Goal: Task Accomplishment & Management: Complete application form

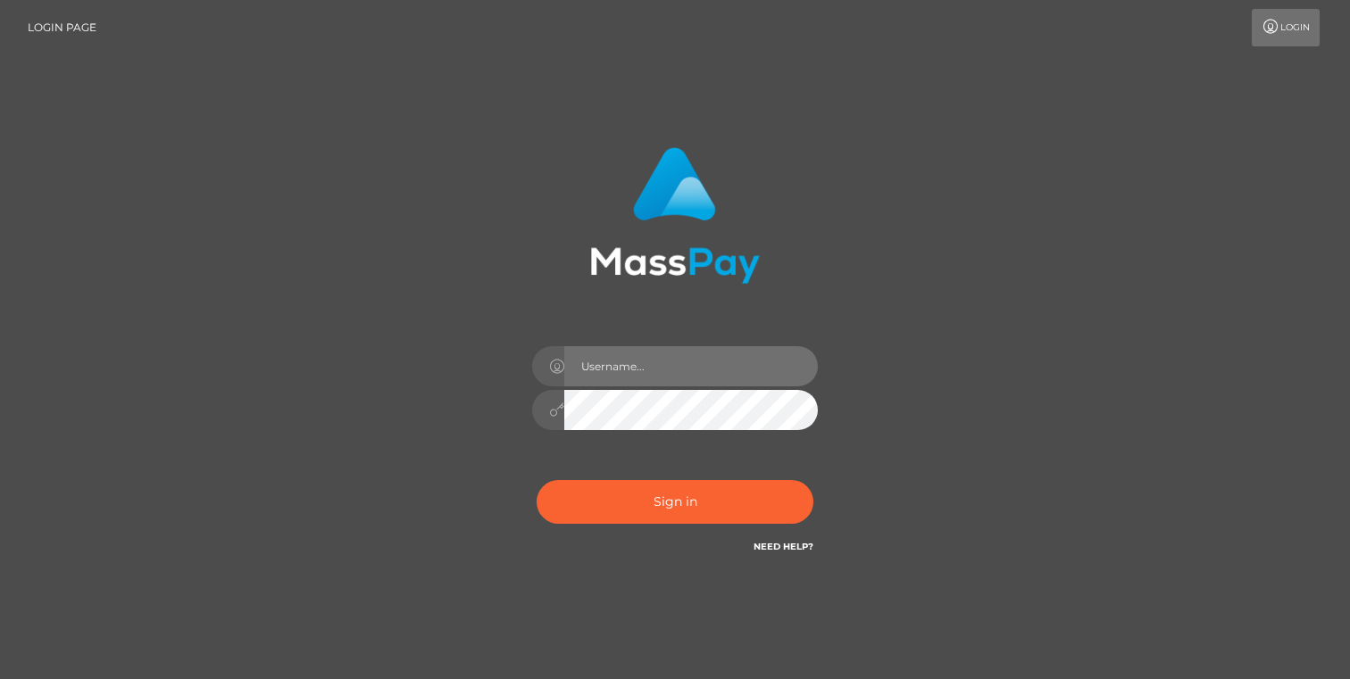
click at [608, 377] on input "text" at bounding box center [691, 366] width 254 height 40
click at [646, 360] on input "text" at bounding box center [691, 366] width 254 height 40
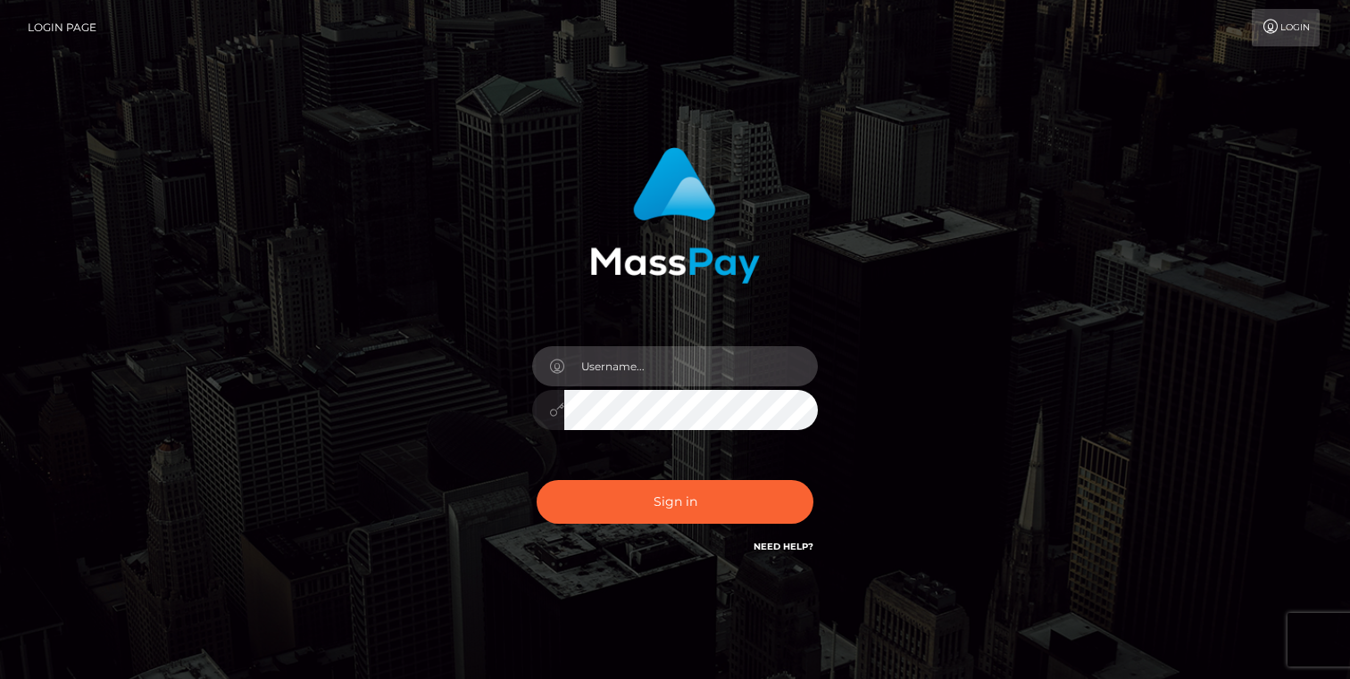
click at [630, 372] on input "text" at bounding box center [691, 366] width 254 height 40
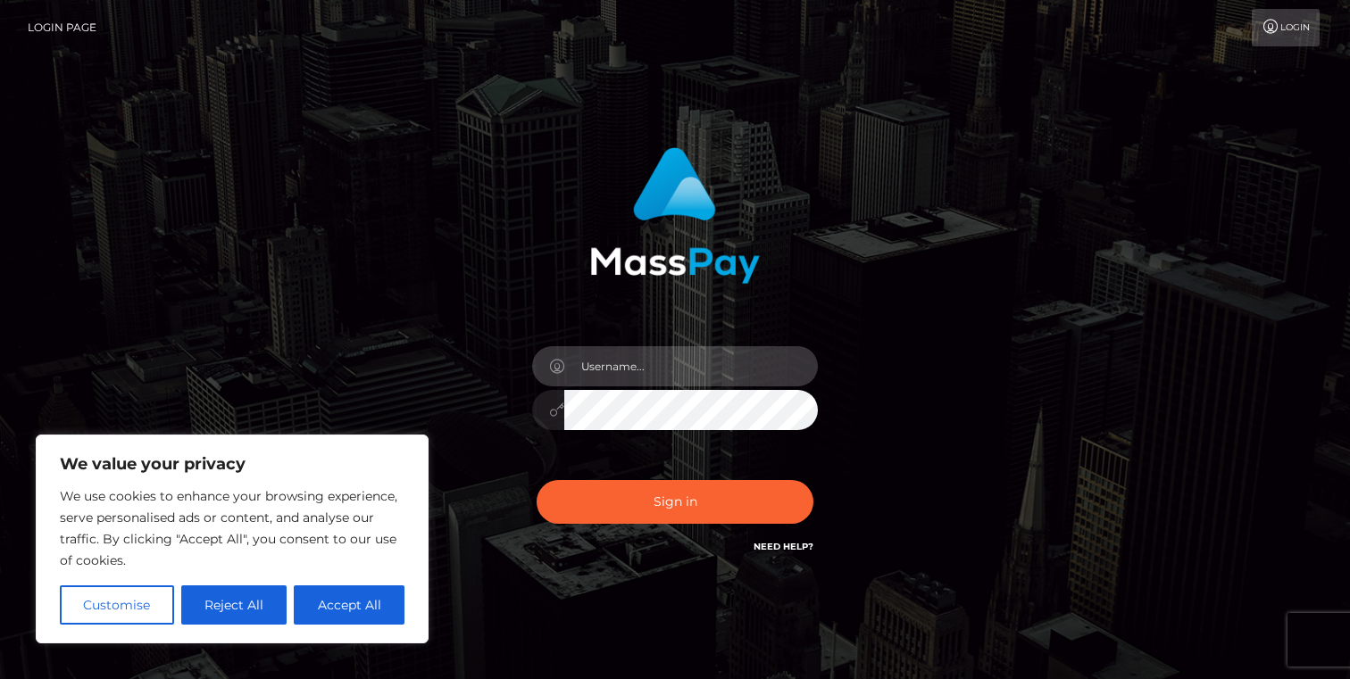
type input "[PERSON_NAME].Humangit"
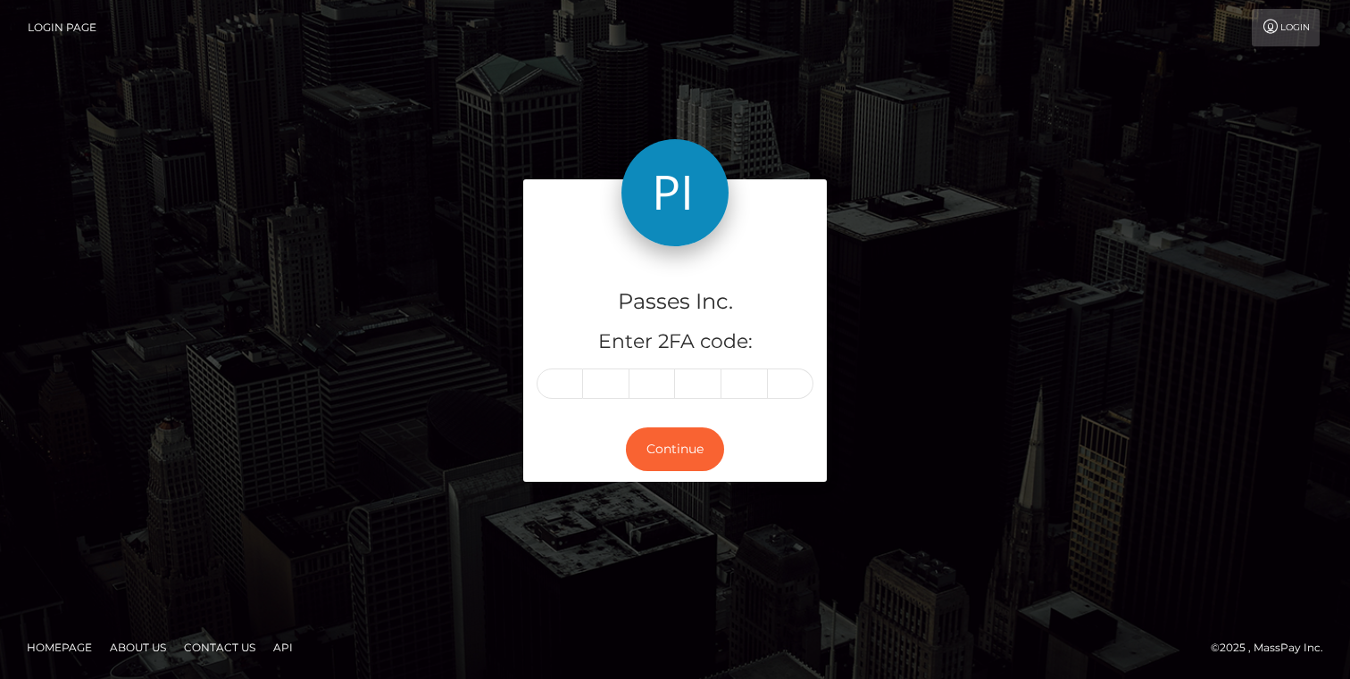
click at [682, 501] on div "Passes Inc. Enter 2FA code: Continue" at bounding box center [675, 340] width 1350 height 588
click at [572, 392] on input "text" at bounding box center [560, 384] width 46 height 30
type input "0"
type input "7"
type input "6"
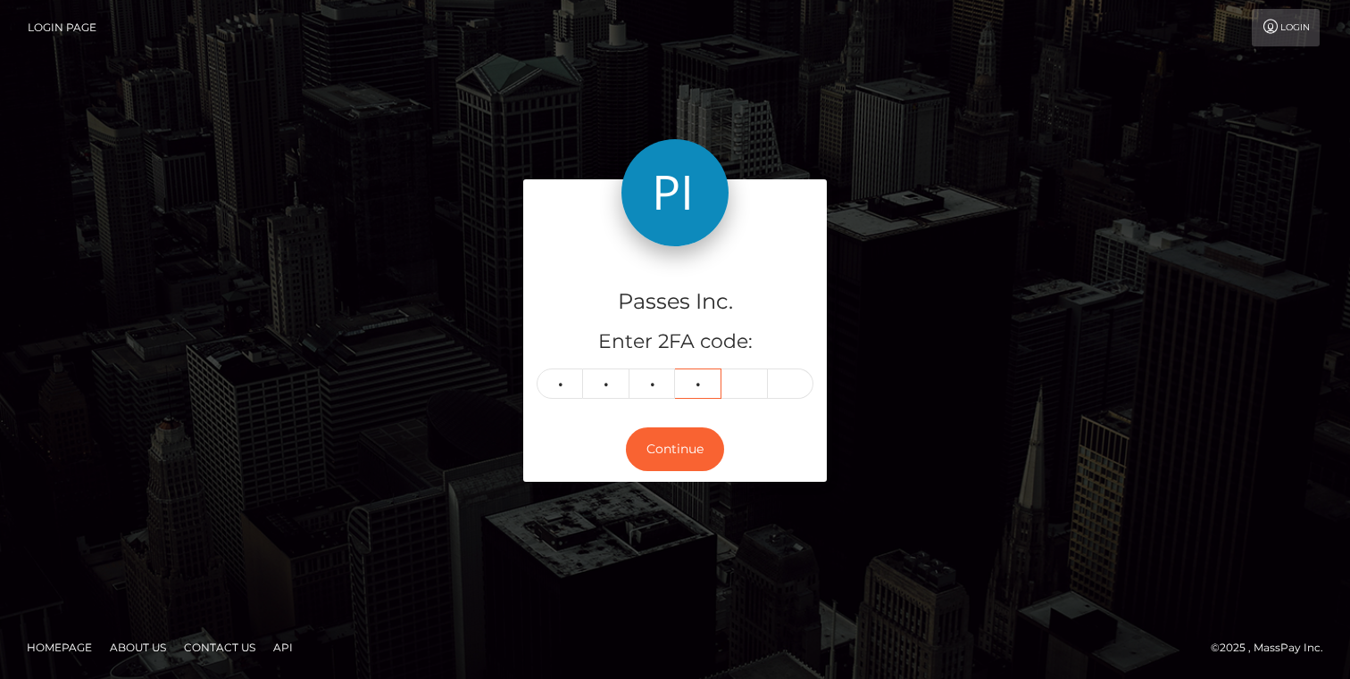
type input "0"
type input "2"
type input "4"
click at [655, 446] on button "Continue" at bounding box center [675, 450] width 98 height 44
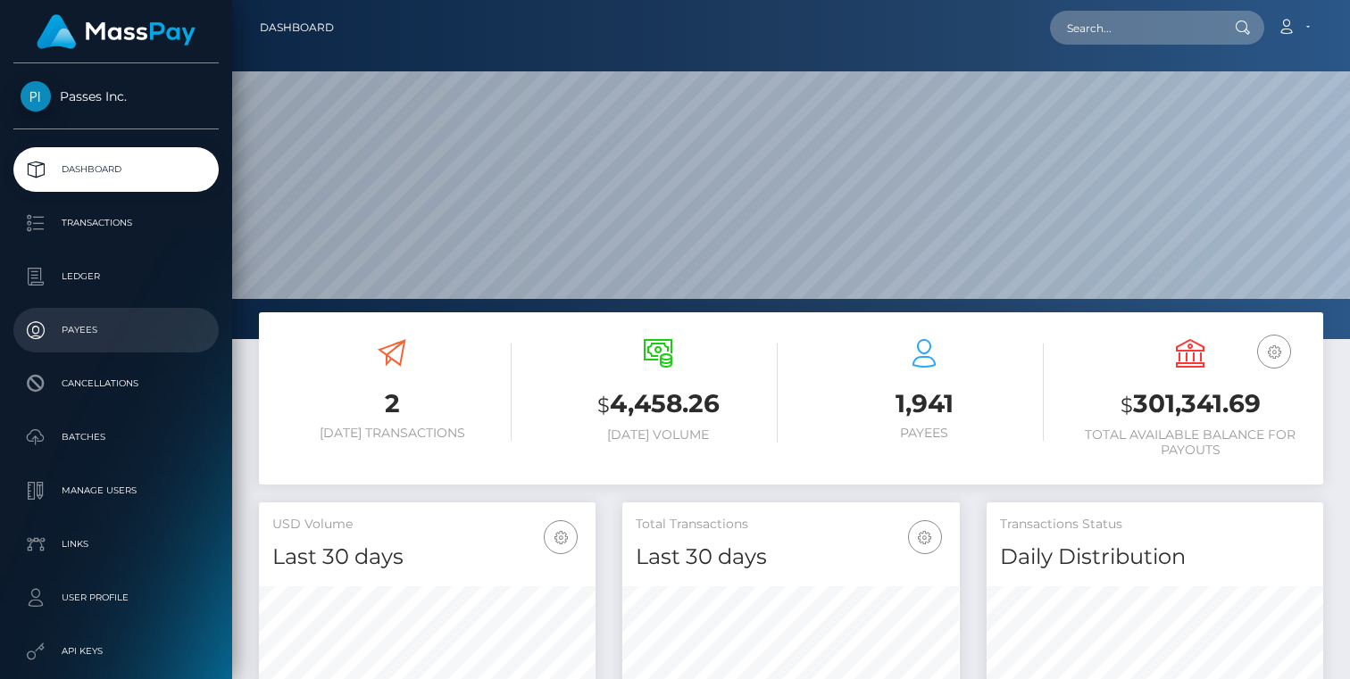
scroll to position [195, 0]
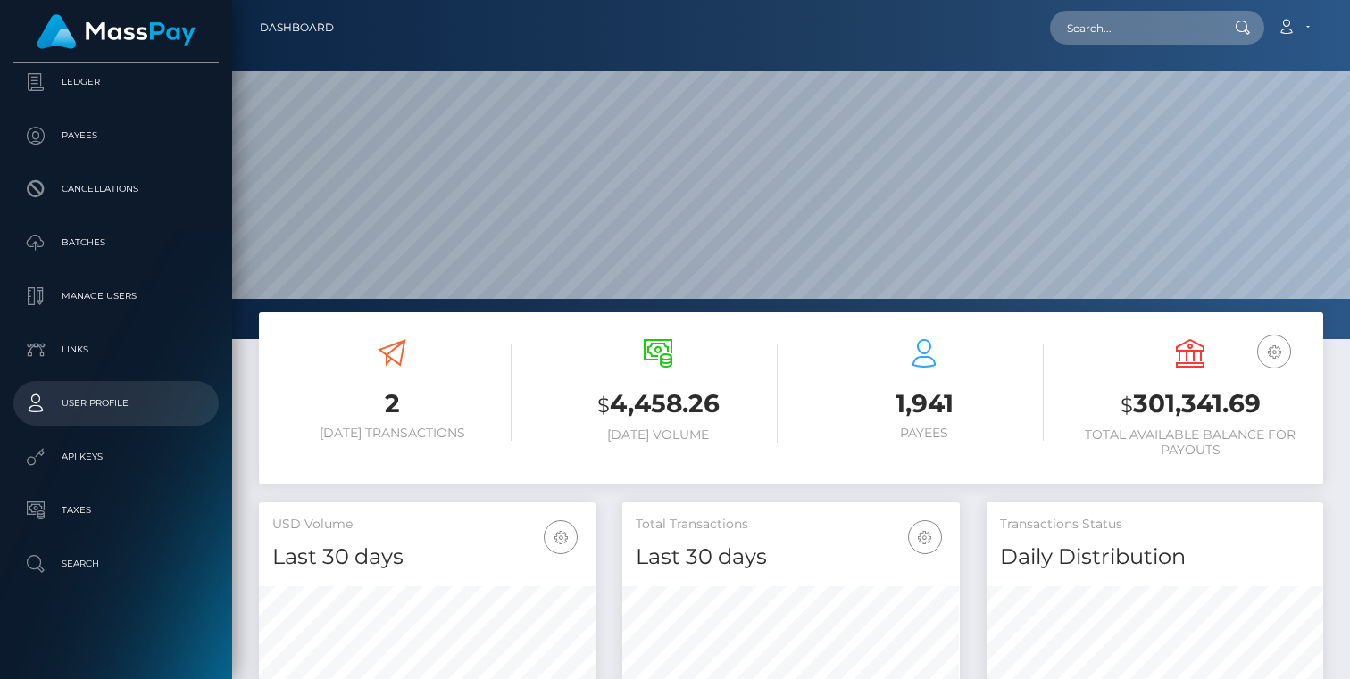
click at [88, 412] on p "User Profile" at bounding box center [116, 403] width 191 height 27
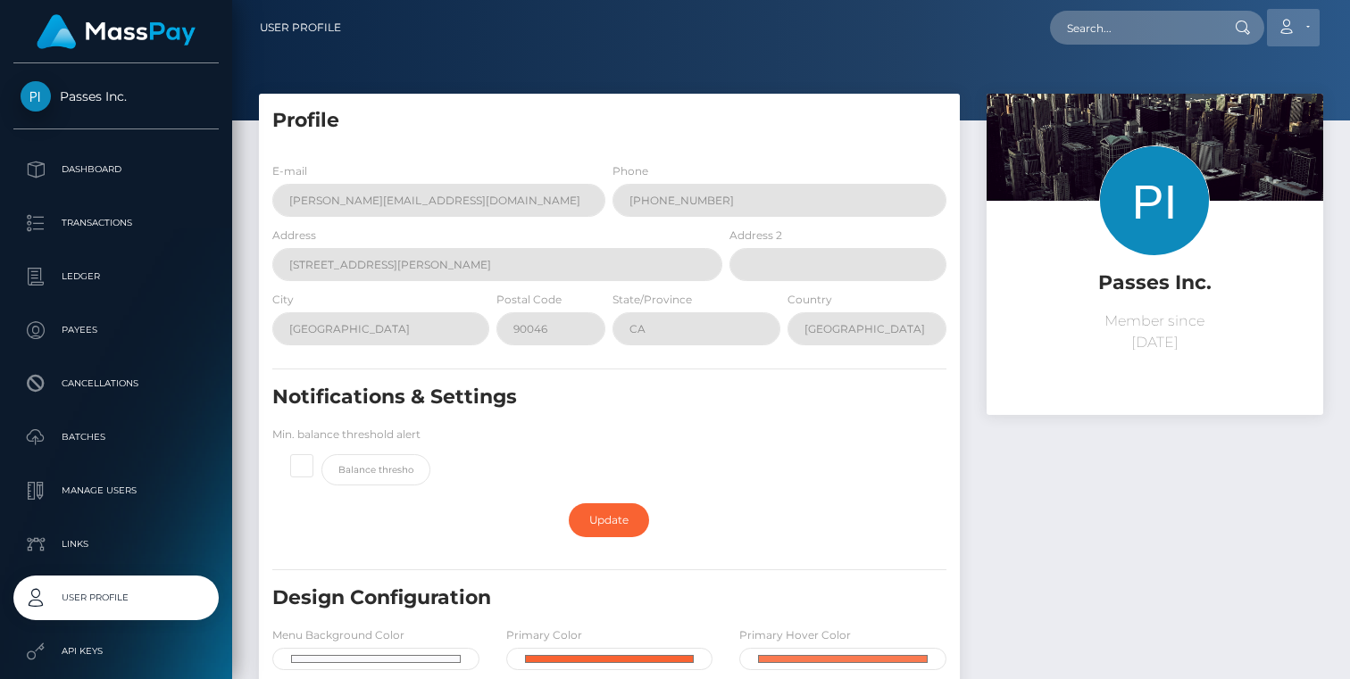
click at [1283, 30] on icon at bounding box center [1286, 27] width 19 height 14
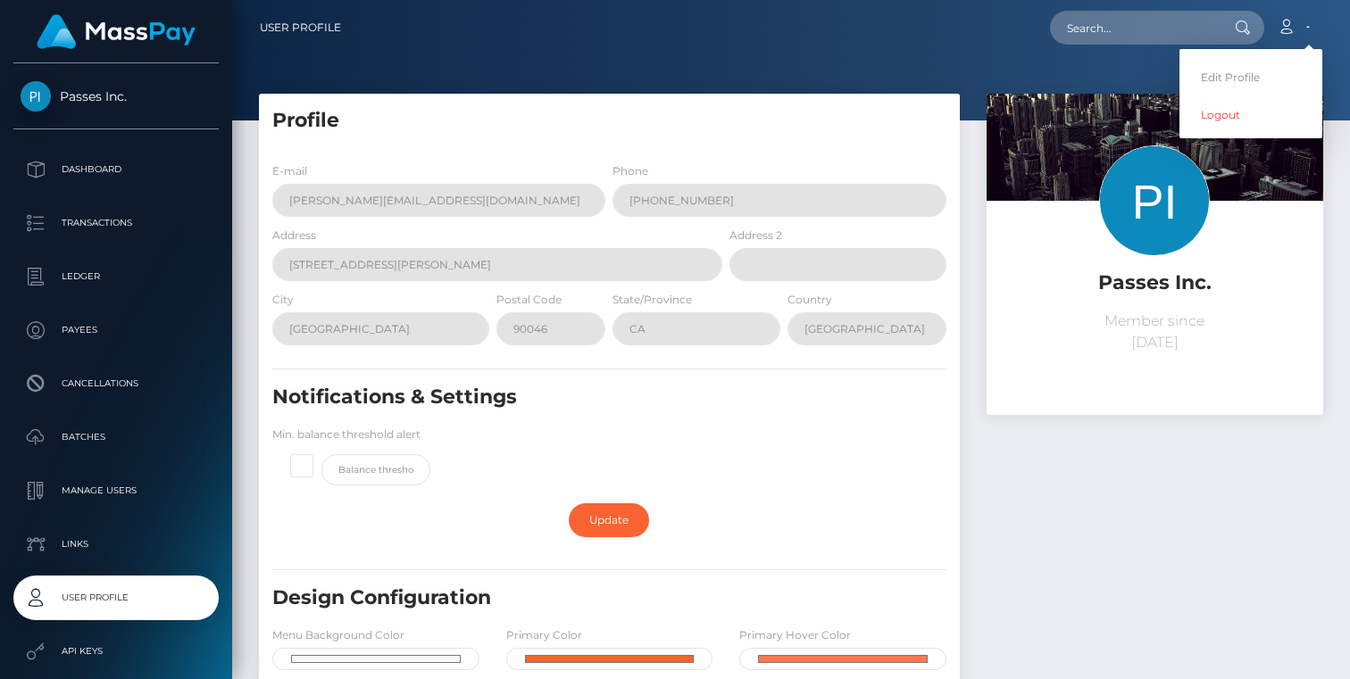
click at [98, 91] on span "Passes Inc." at bounding box center [115, 96] width 205 height 16
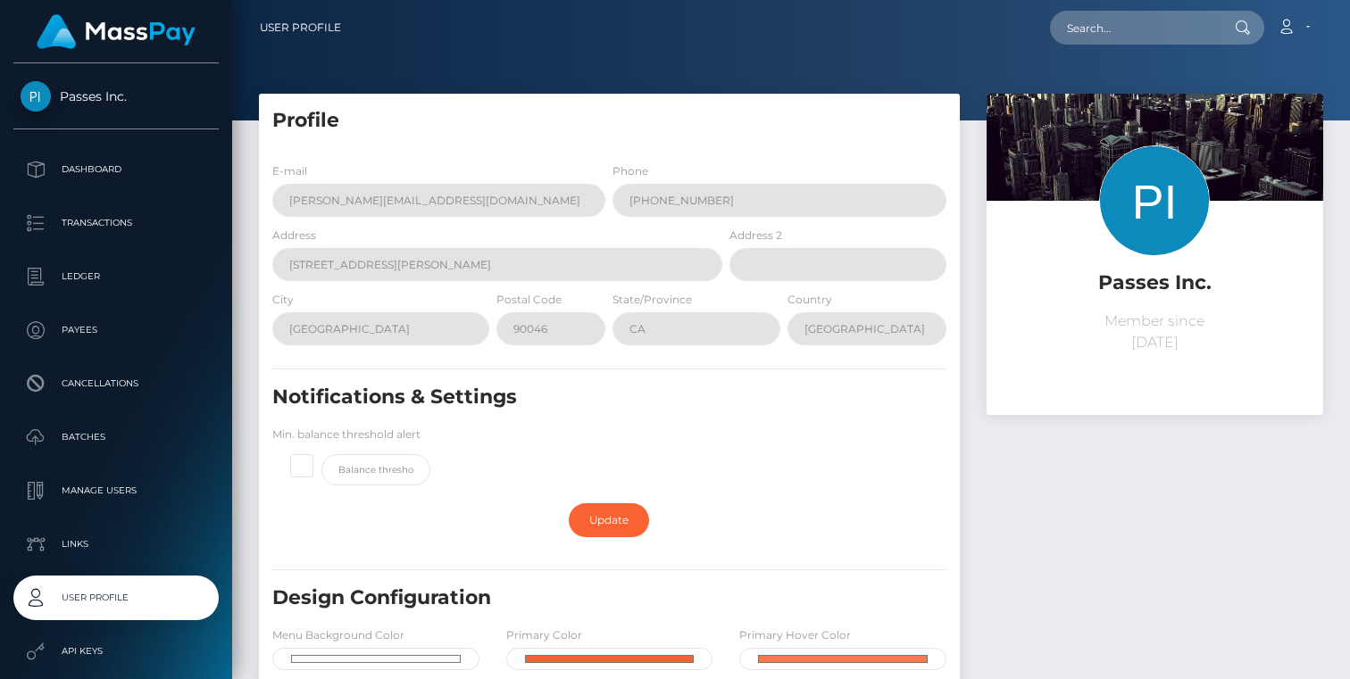
scroll to position [195, 0]
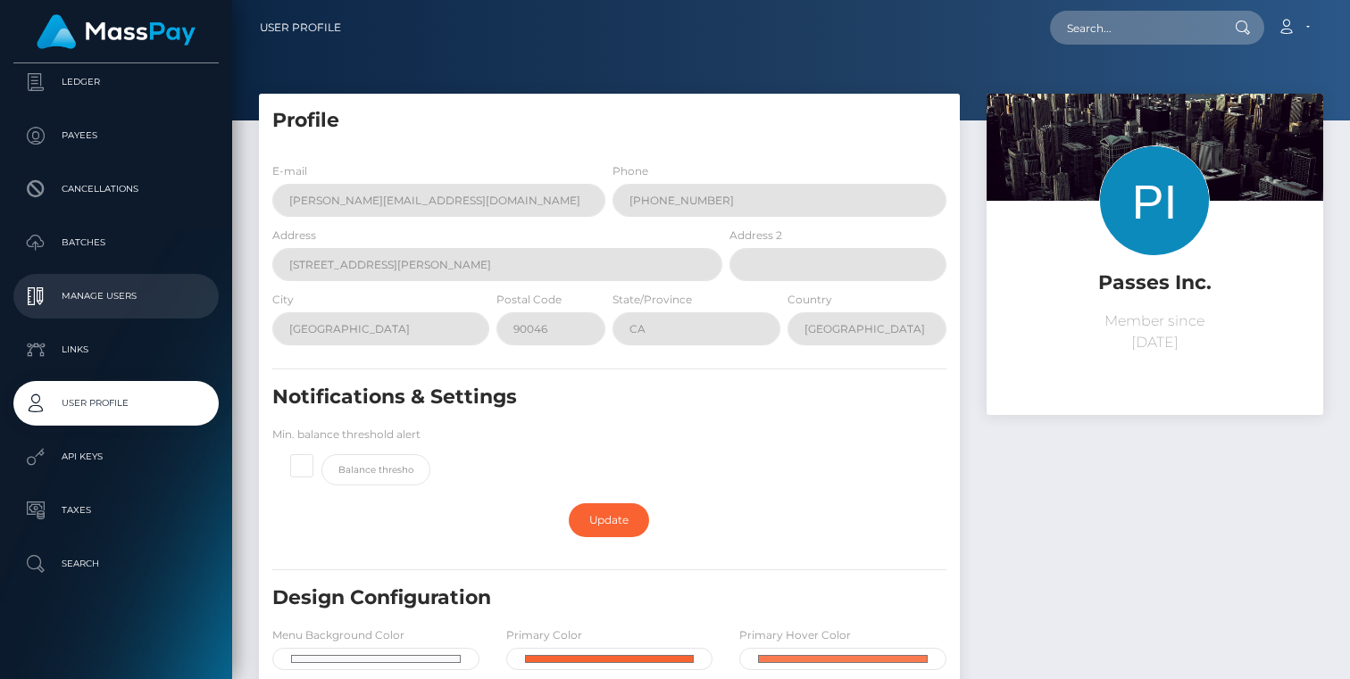
click at [135, 297] on p "Manage Users" at bounding box center [116, 296] width 191 height 27
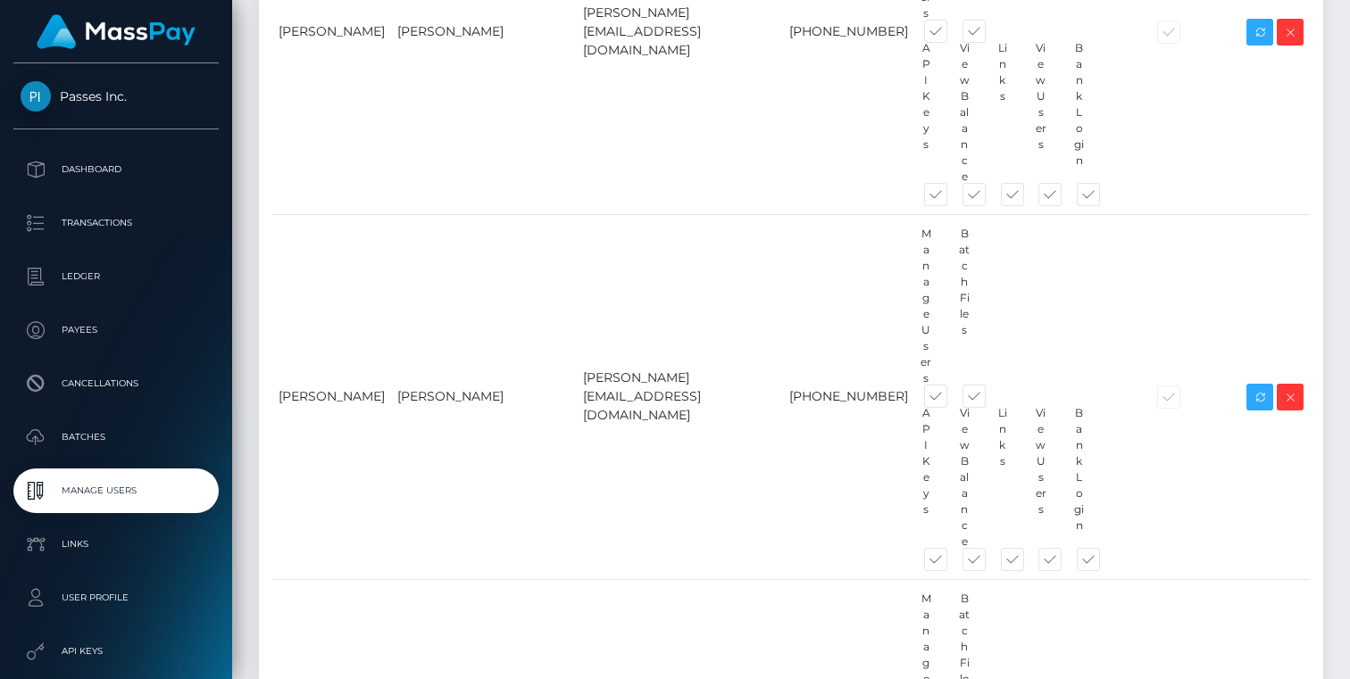
scroll to position [878, 0]
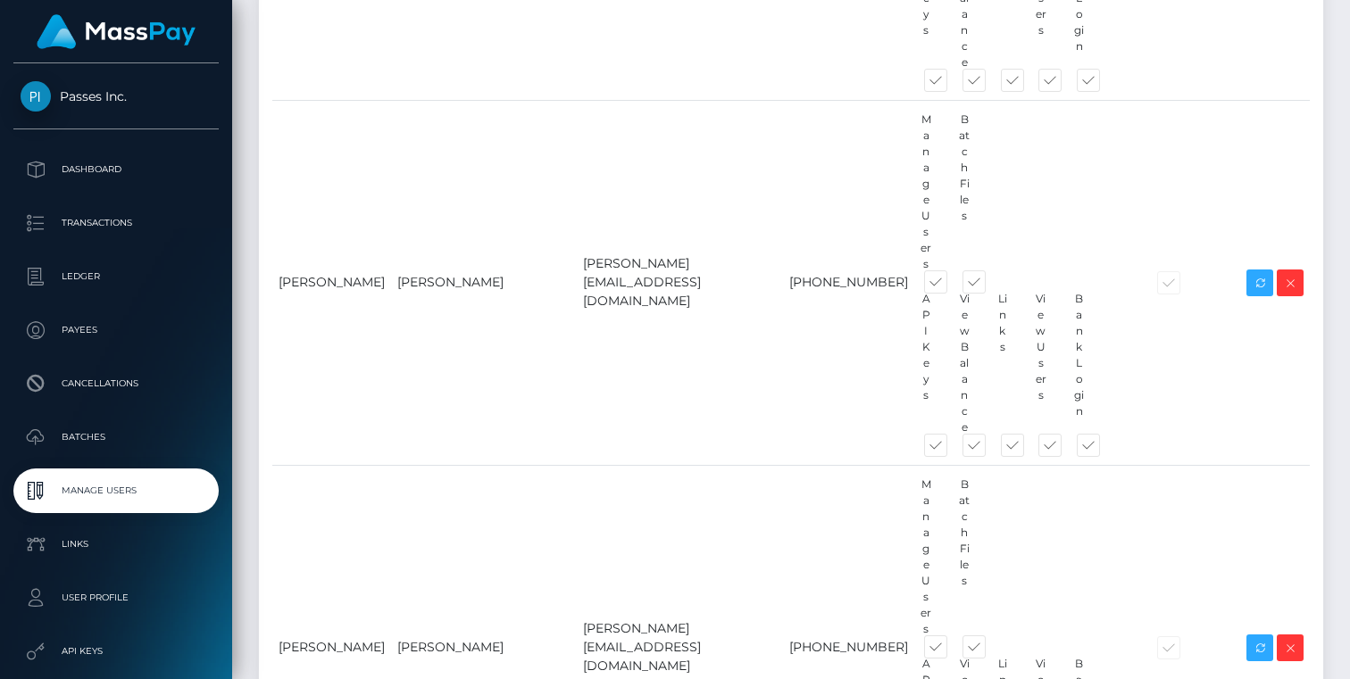
type input "a"
type input "Alex Winkler"
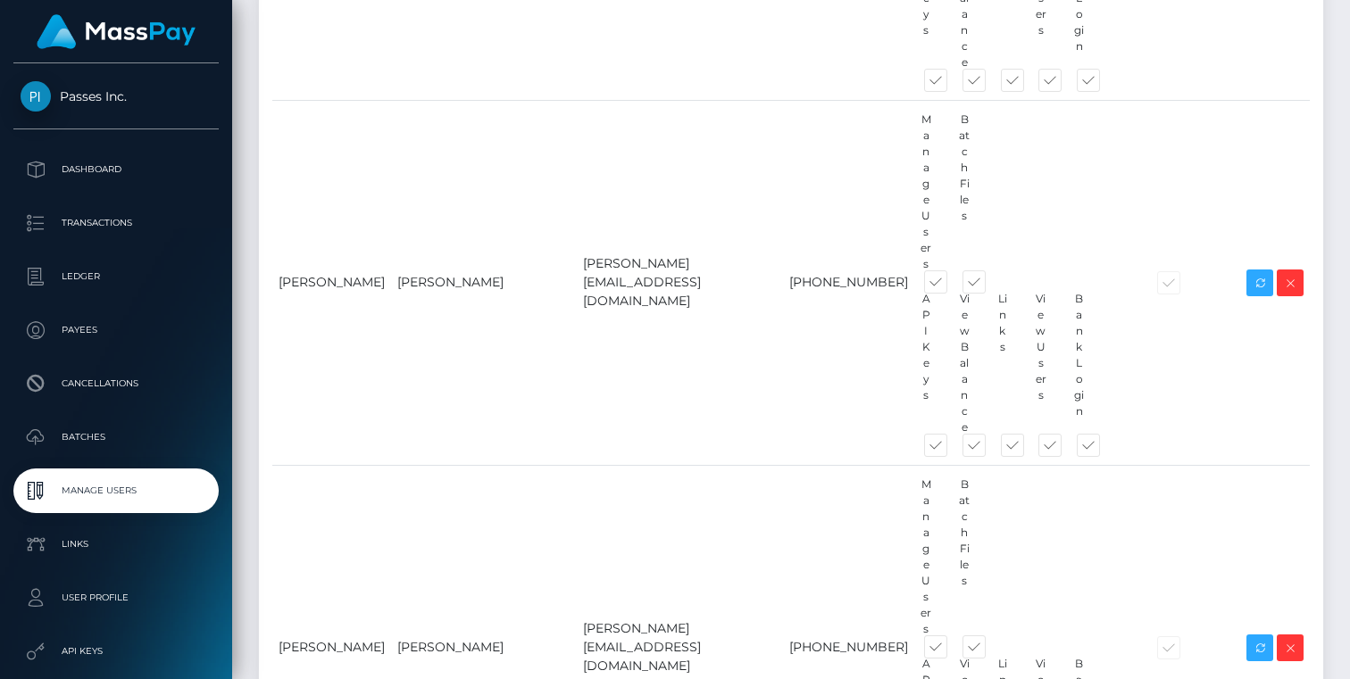
type input "alexe@passes.com"
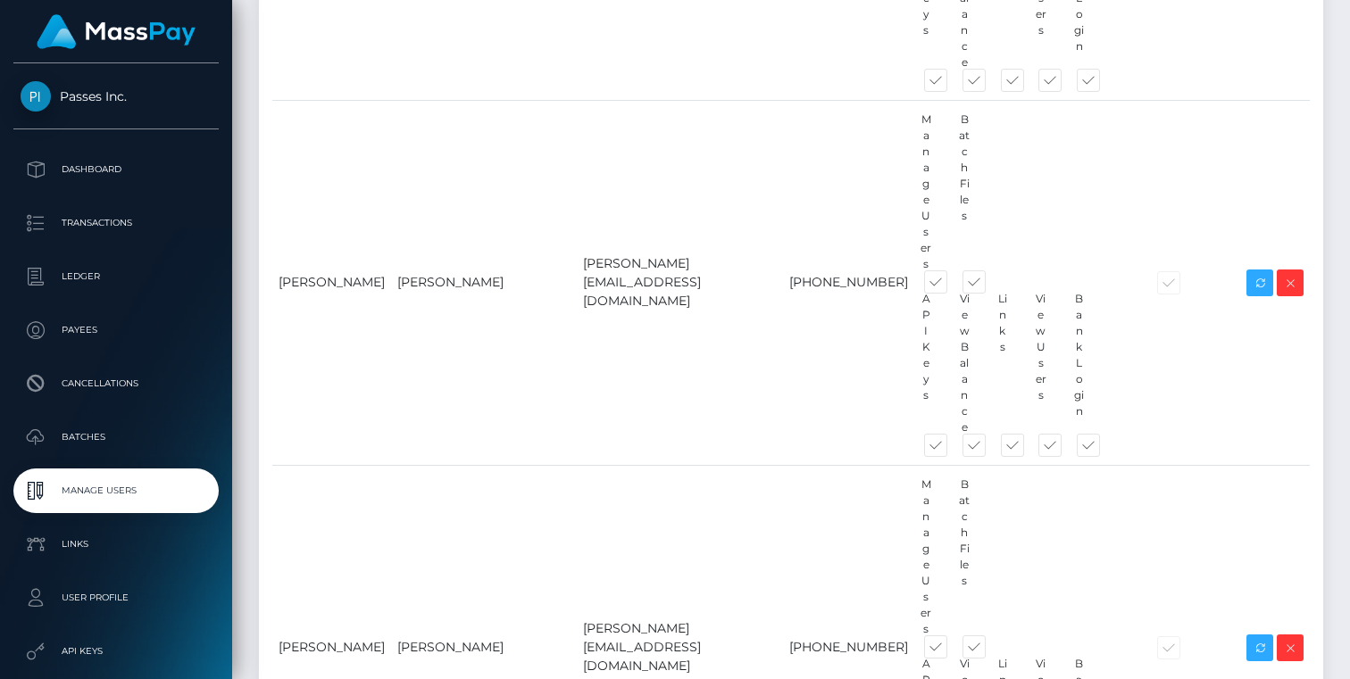
type input "Alex"
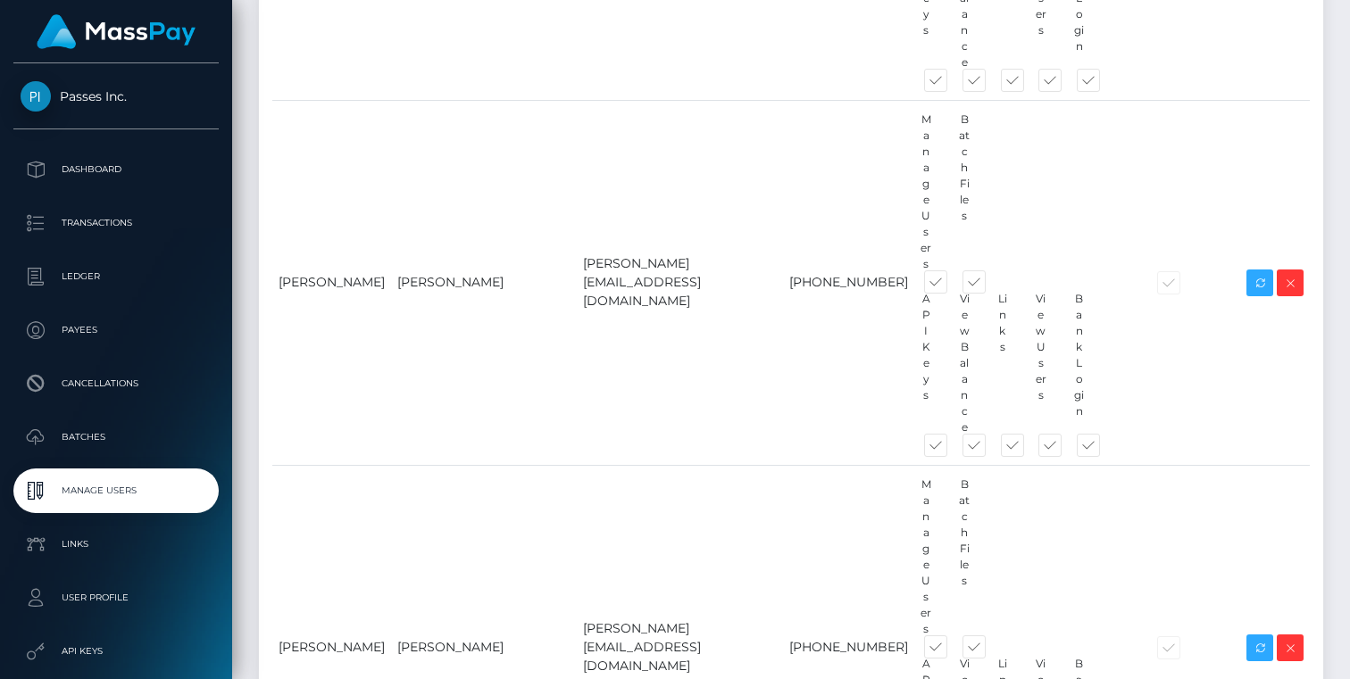
type input "Winkler"
click at [1014, 567] on div "Name Username Email Phone Permissions 2FA Enabled Actions Add" at bounding box center [791, 657] width 1064 height 2755
paste input "+1 510-559-0527"
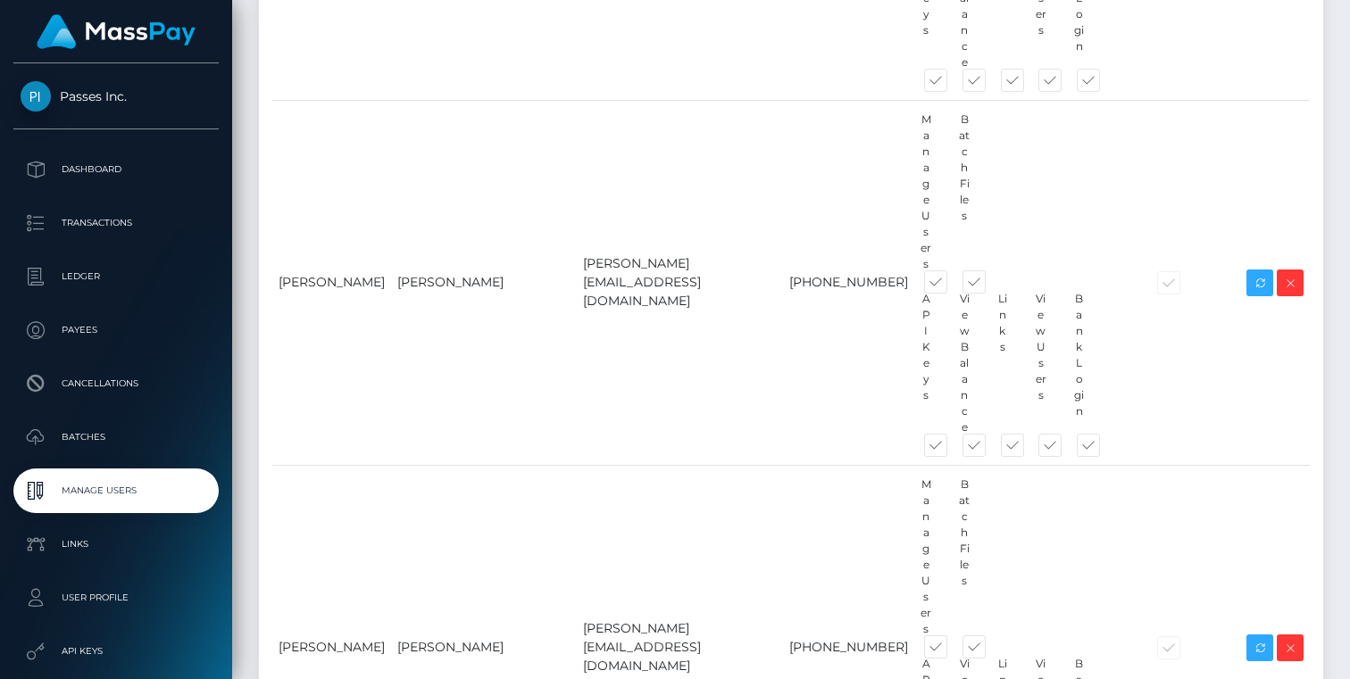
drag, startPoint x: 650, startPoint y: 498, endPoint x: 850, endPoint y: 498, distance: 200.0
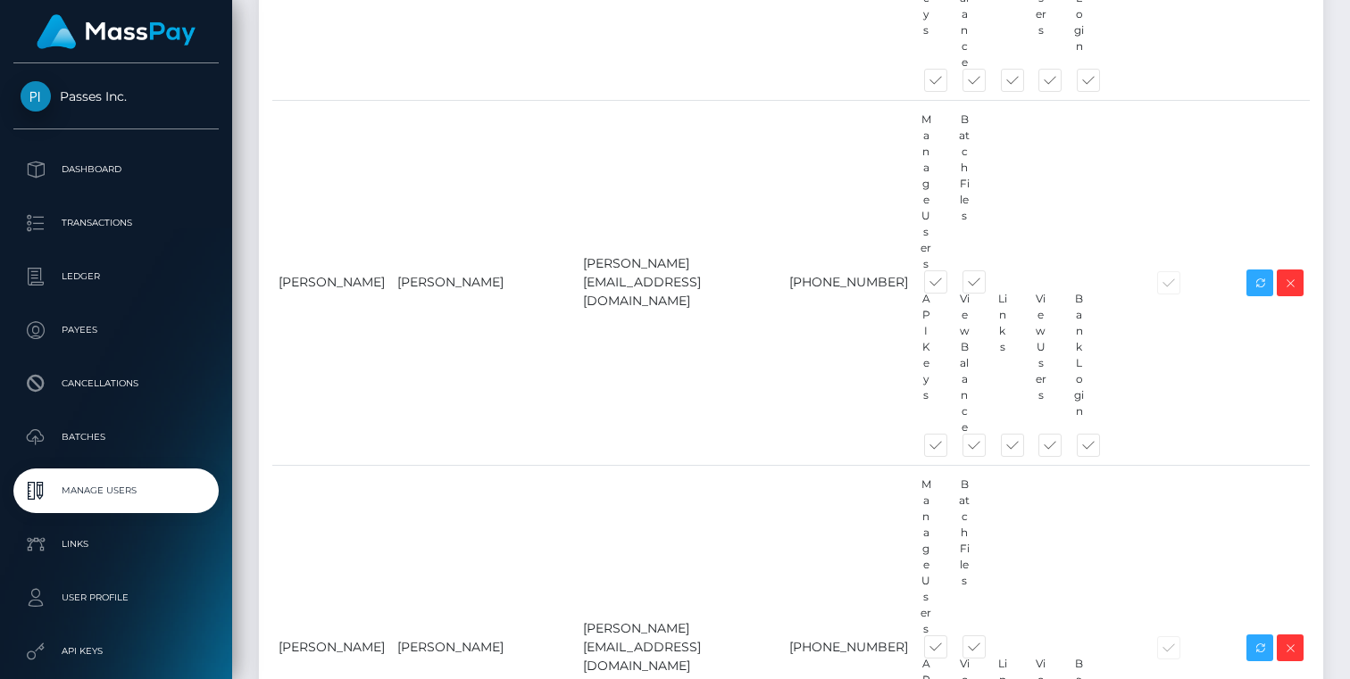
type input "+15105590527"
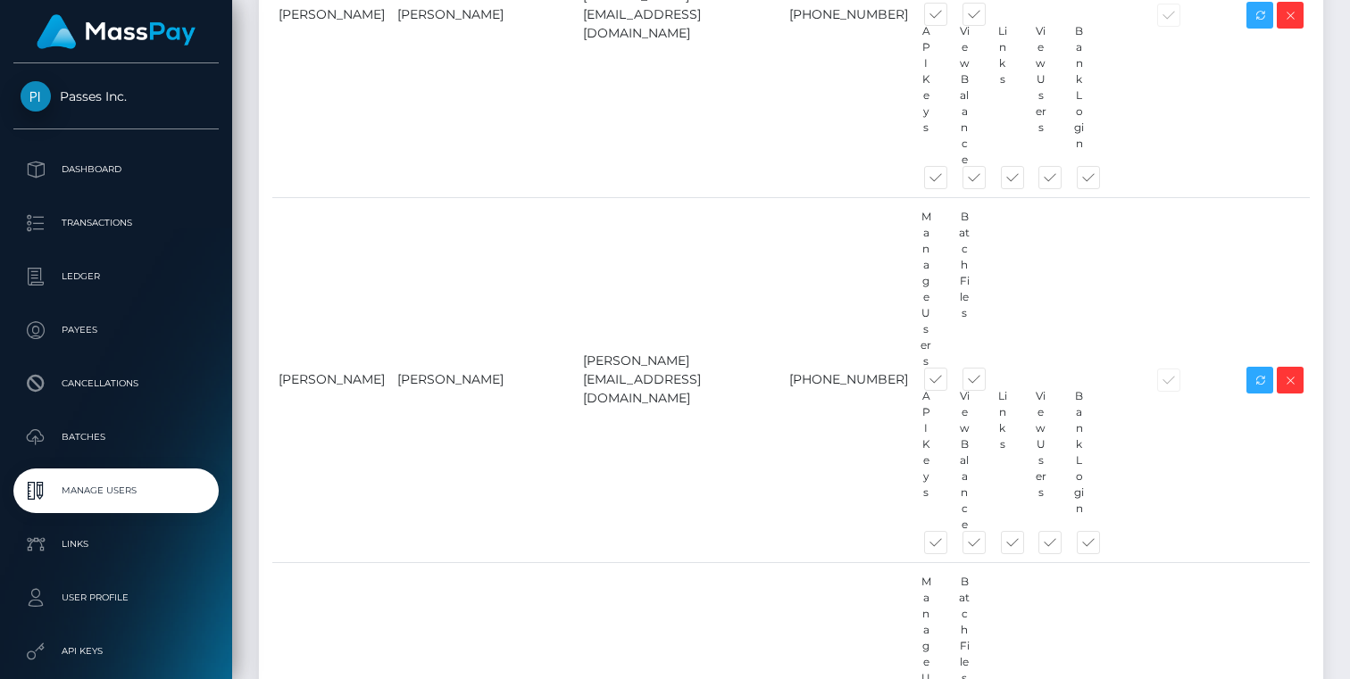
scroll to position [1034, 0]
